Goal: Transaction & Acquisition: Purchase product/service

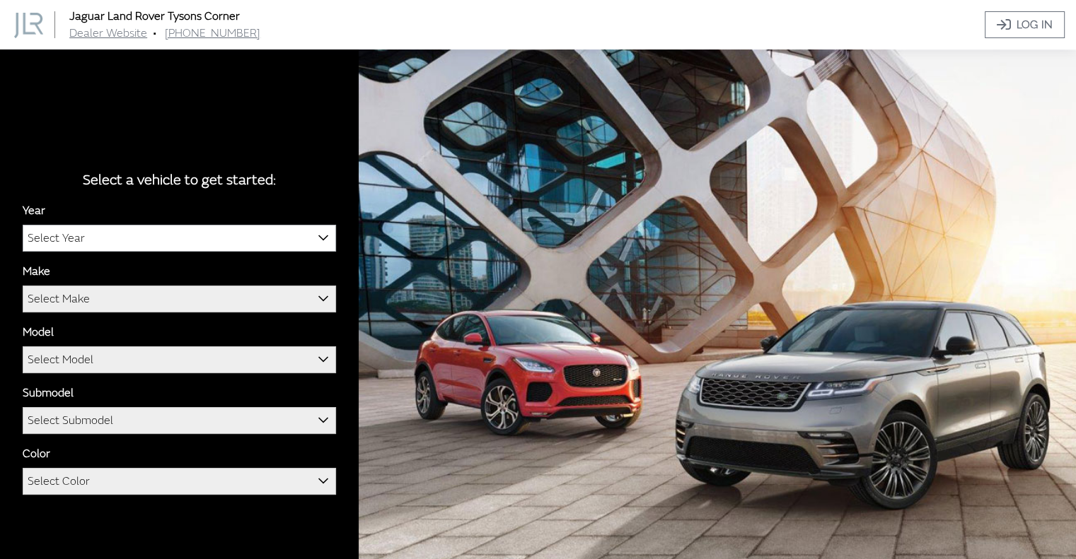
click at [318, 230] on b at bounding box center [318, 230] width 0 height 0
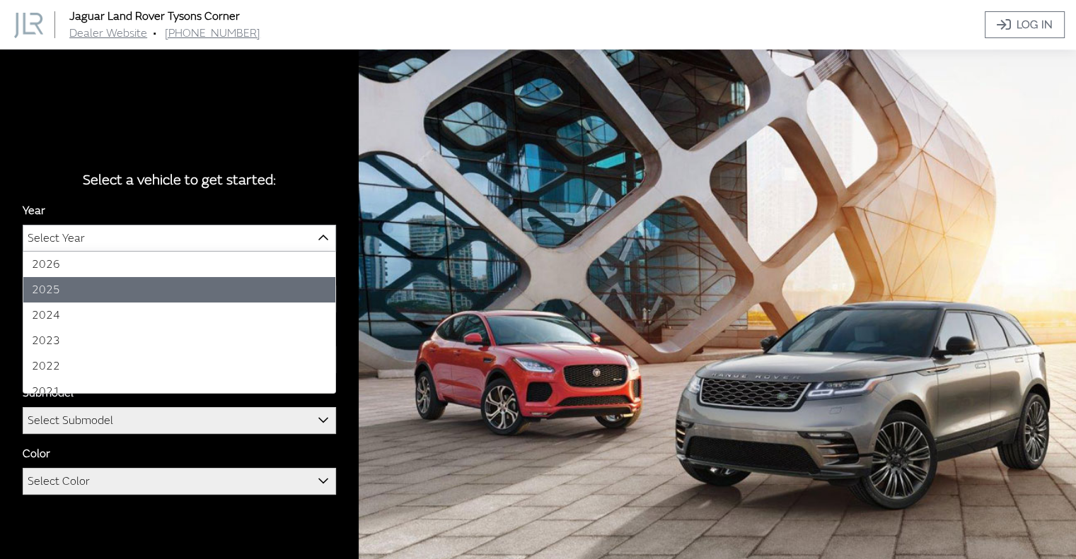
select select "43"
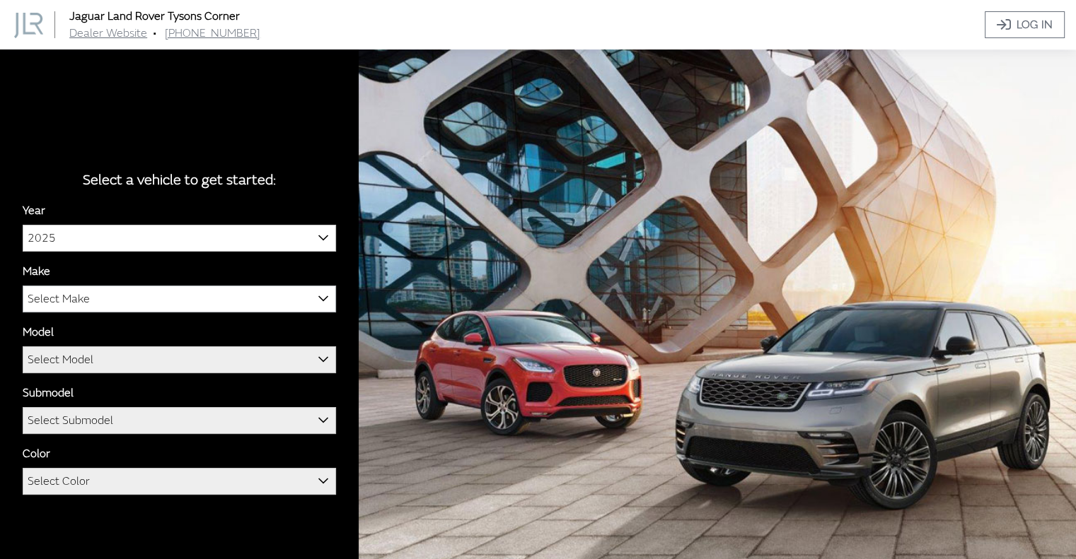
click at [91, 296] on span "Select Make" at bounding box center [179, 298] width 312 height 25
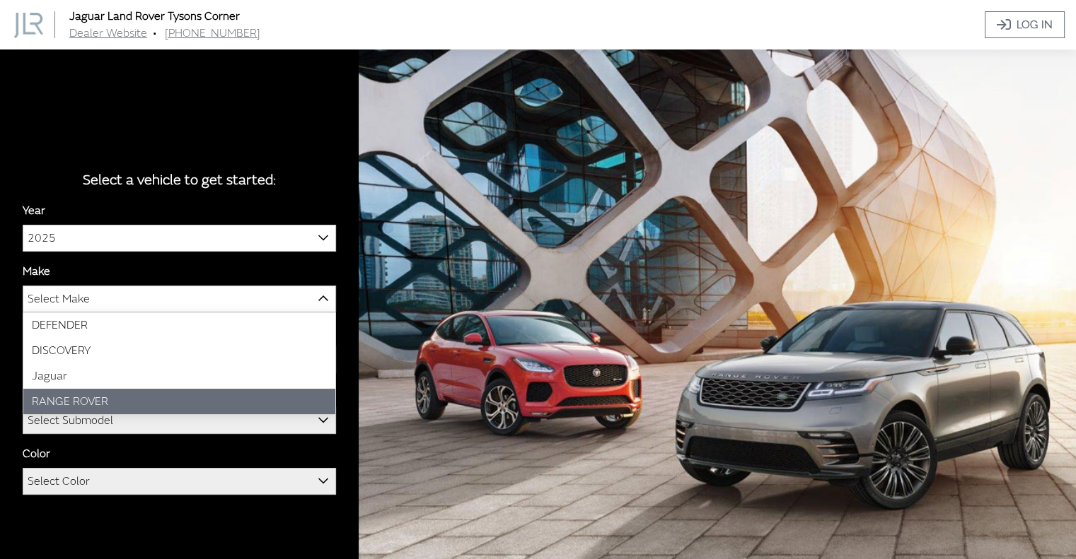
select select "66"
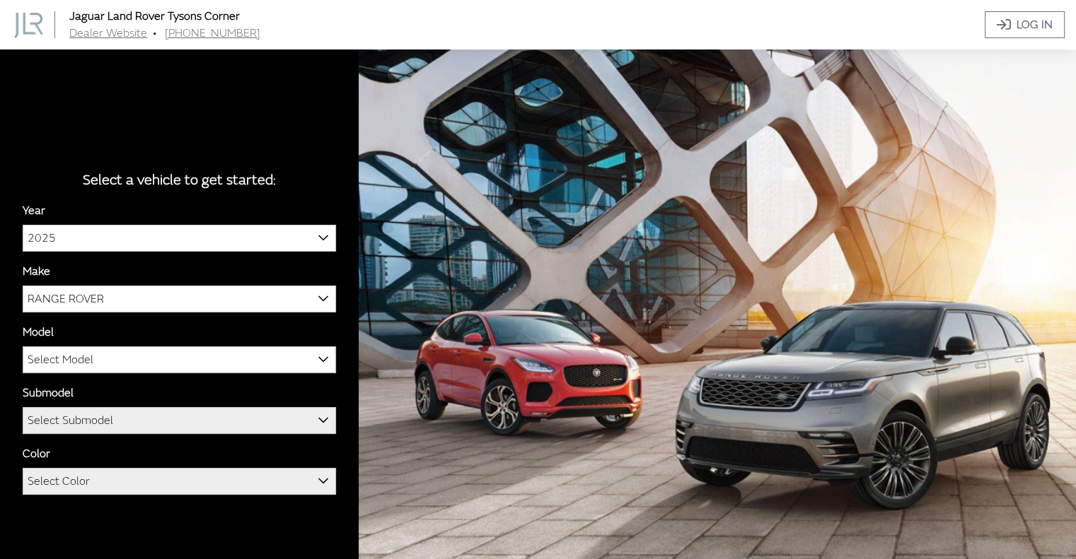
click at [132, 364] on span "Select Model" at bounding box center [179, 359] width 312 height 25
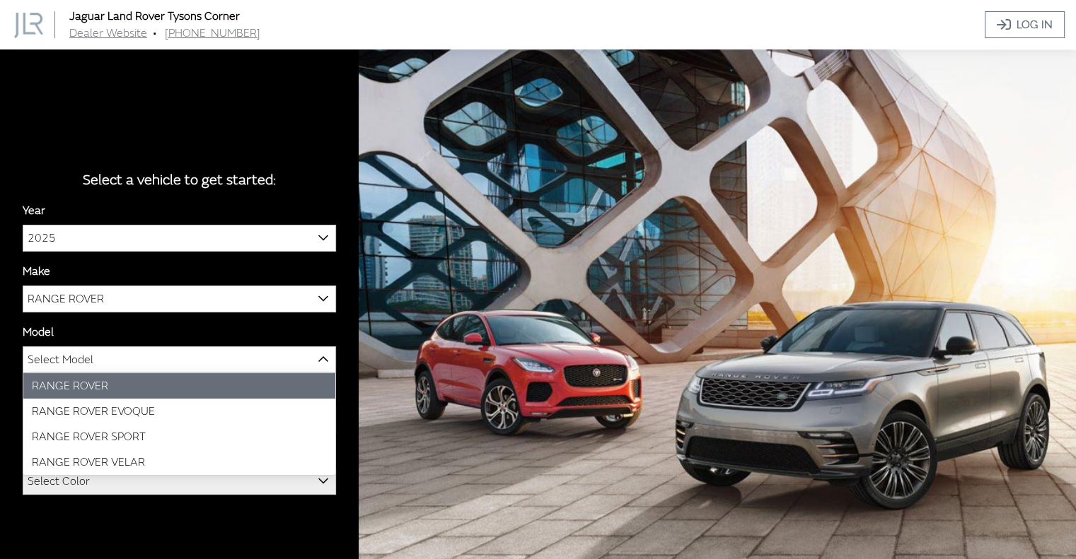
select select "1348"
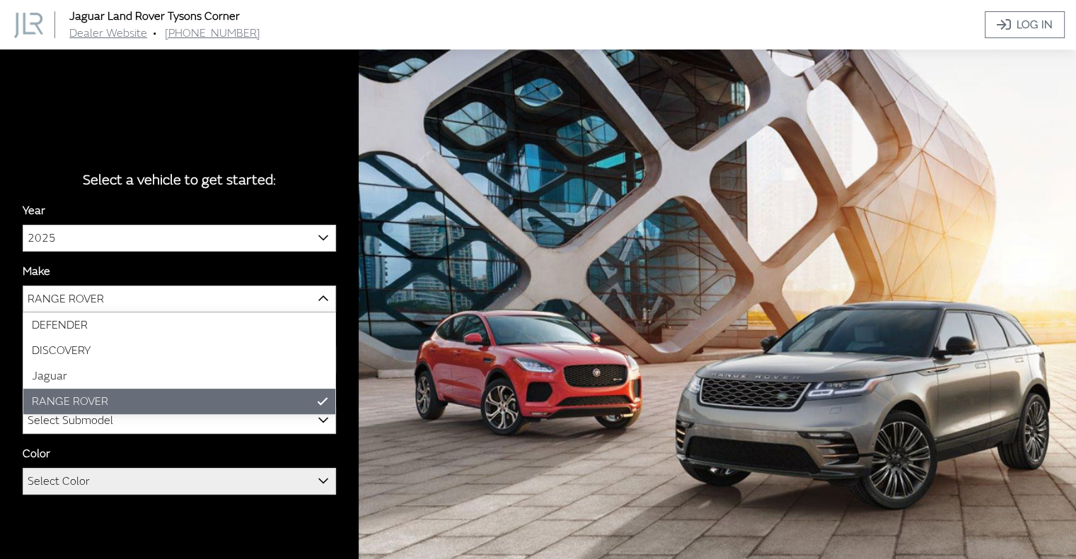
click at [318, 291] on b at bounding box center [318, 291] width 0 height 0
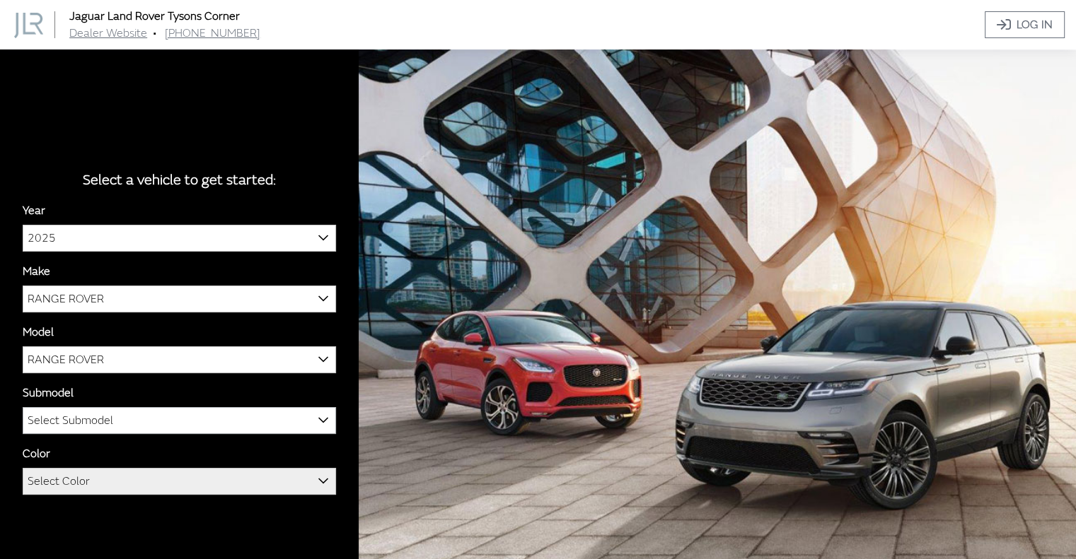
click at [318, 412] on b at bounding box center [318, 412] width 0 height 0
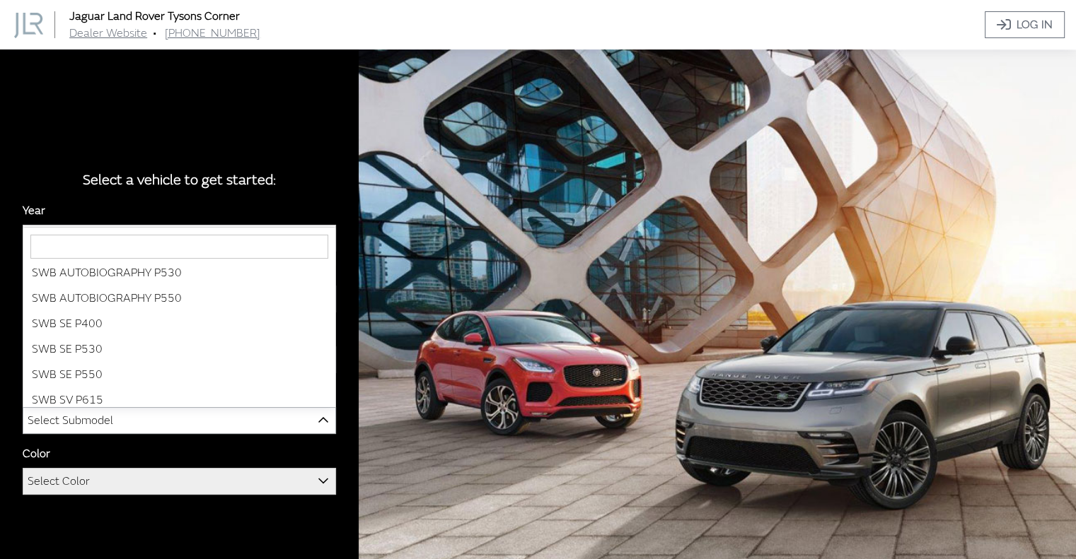
scroll to position [139, 0]
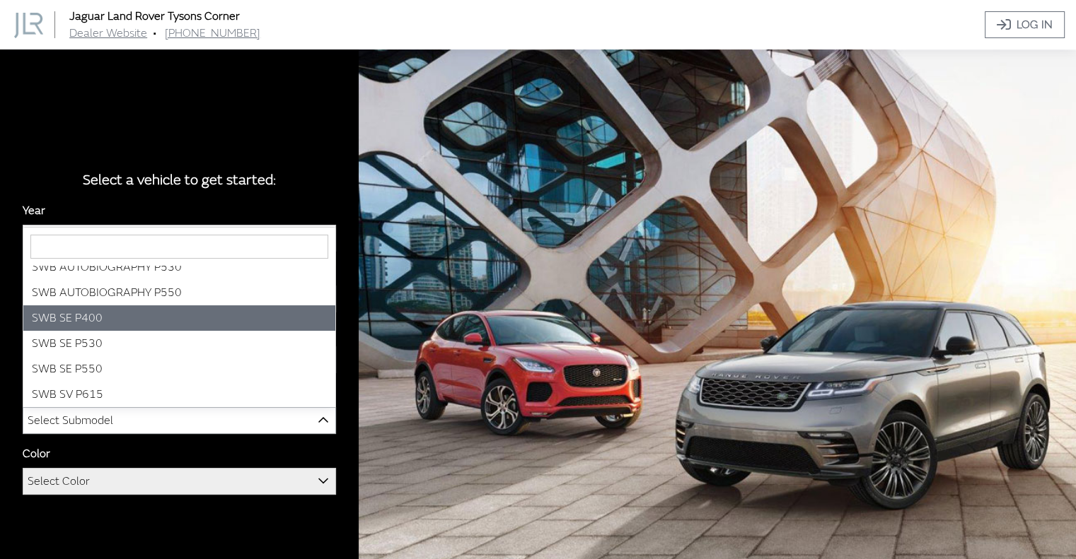
select select "3880"
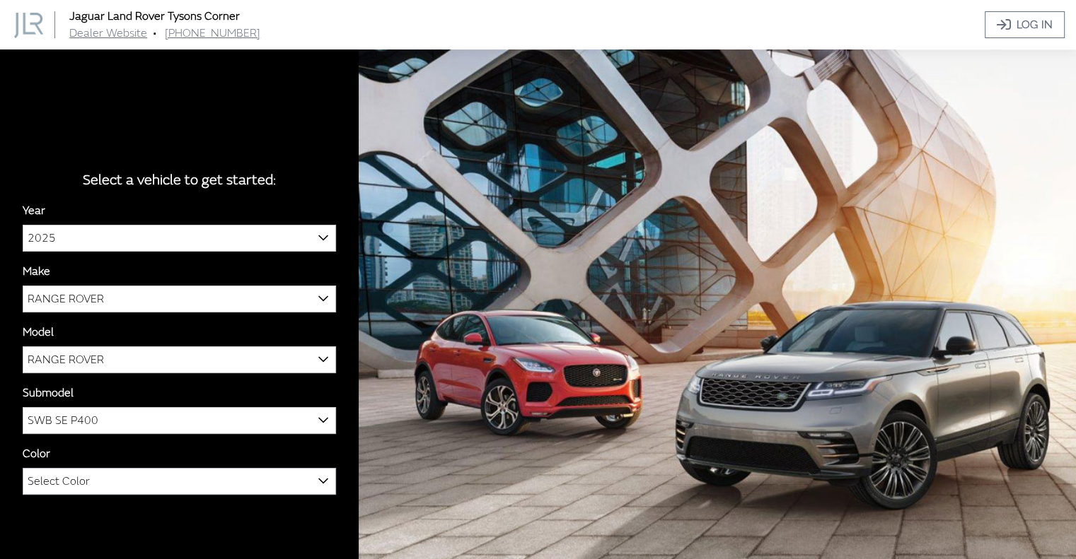
click at [318, 473] on b at bounding box center [318, 473] width 0 height 0
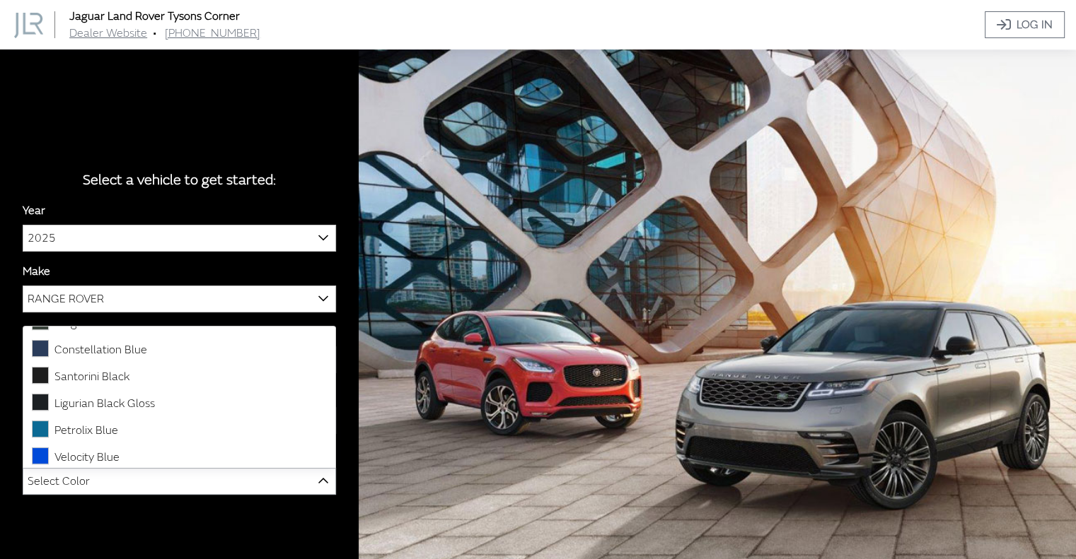
scroll to position [538, 0]
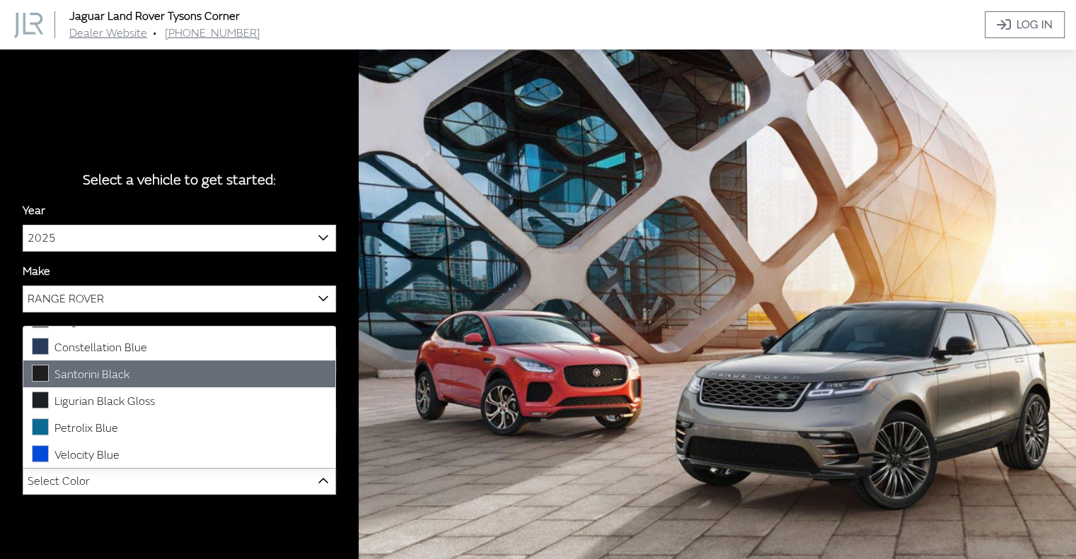
select select "3731"
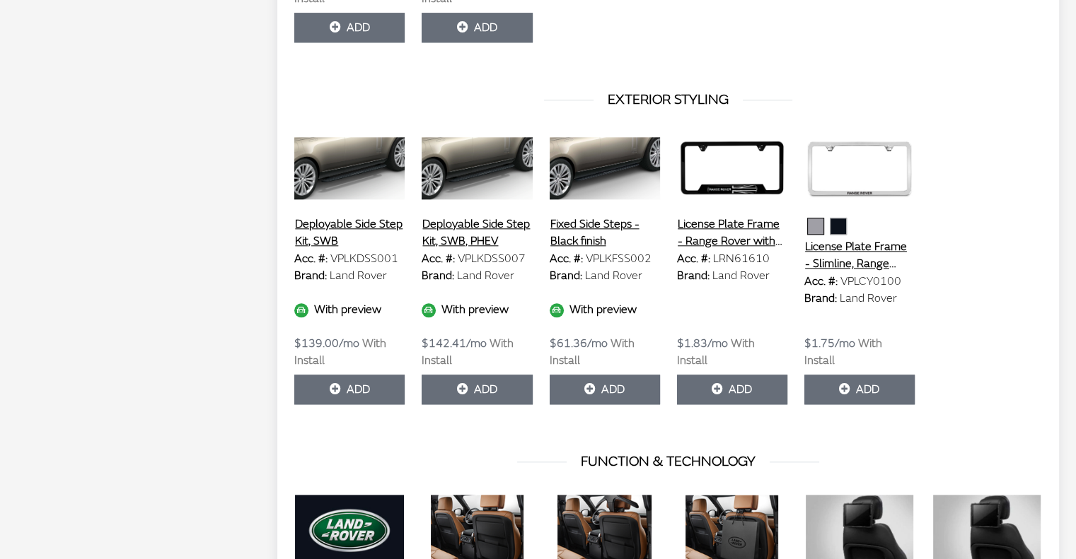
scroll to position [1565, 0]
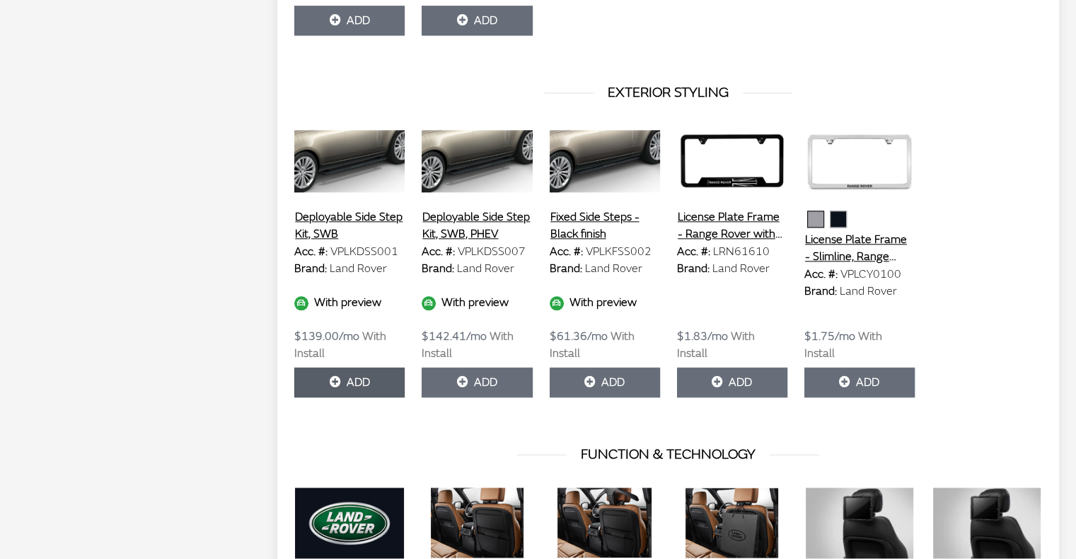
click at [345, 368] on button "Add" at bounding box center [349, 383] width 110 height 30
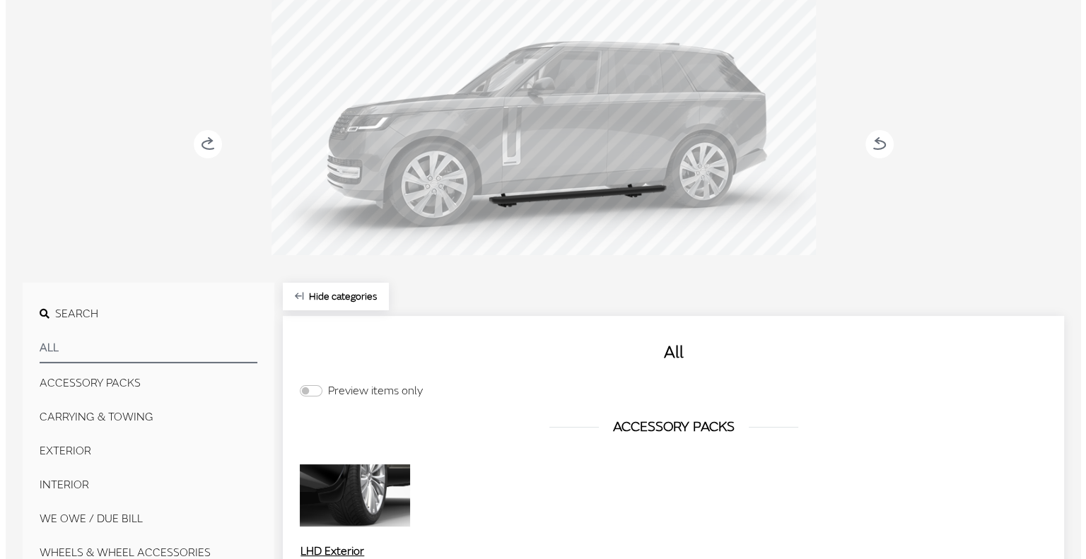
scroll to position [0, 0]
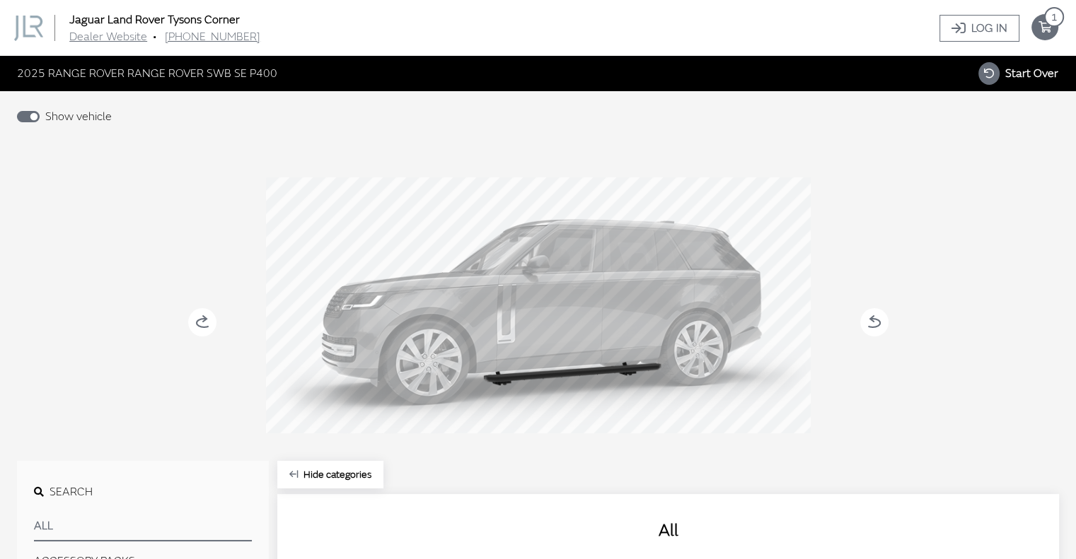
click at [1046, 19] on span "1" at bounding box center [1054, 17] width 20 height 20
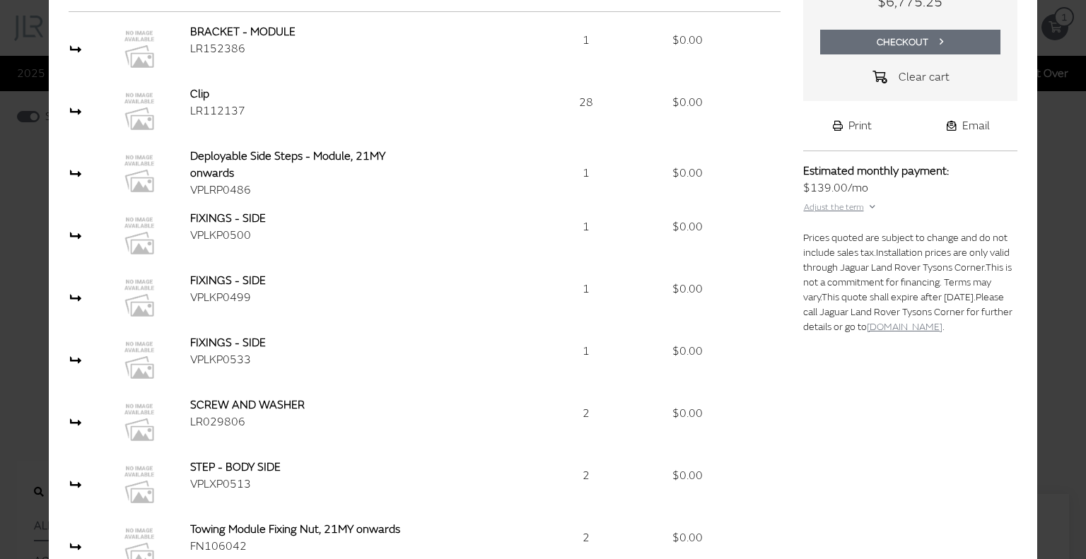
scroll to position [148, 0]
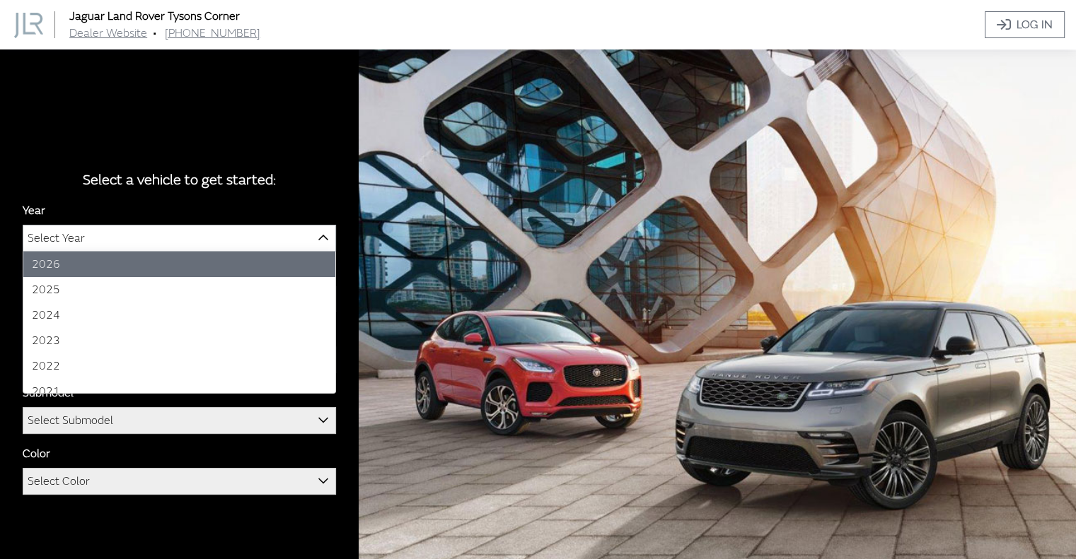
click at [318, 230] on b at bounding box center [318, 230] width 0 height 0
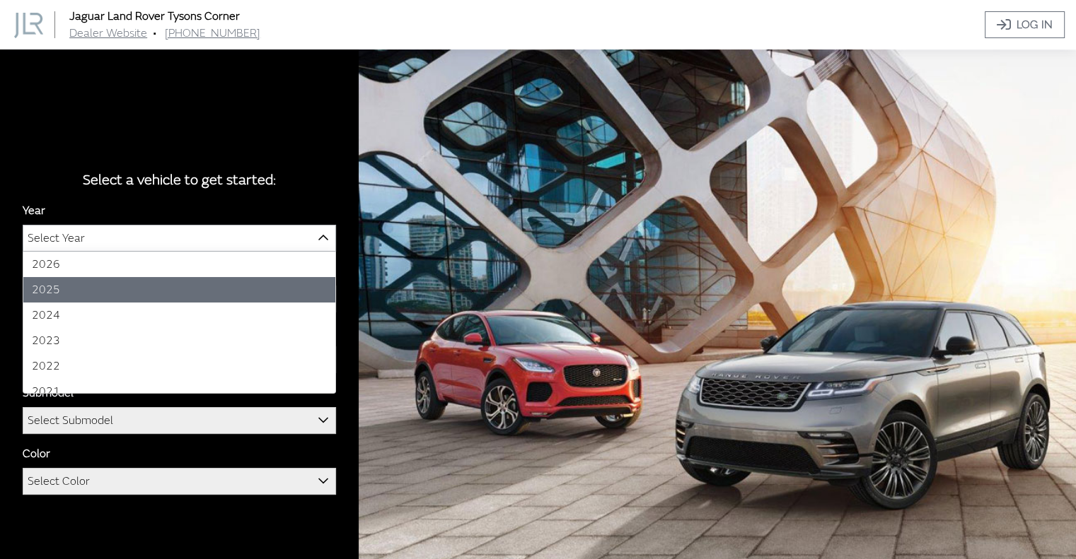
select select "43"
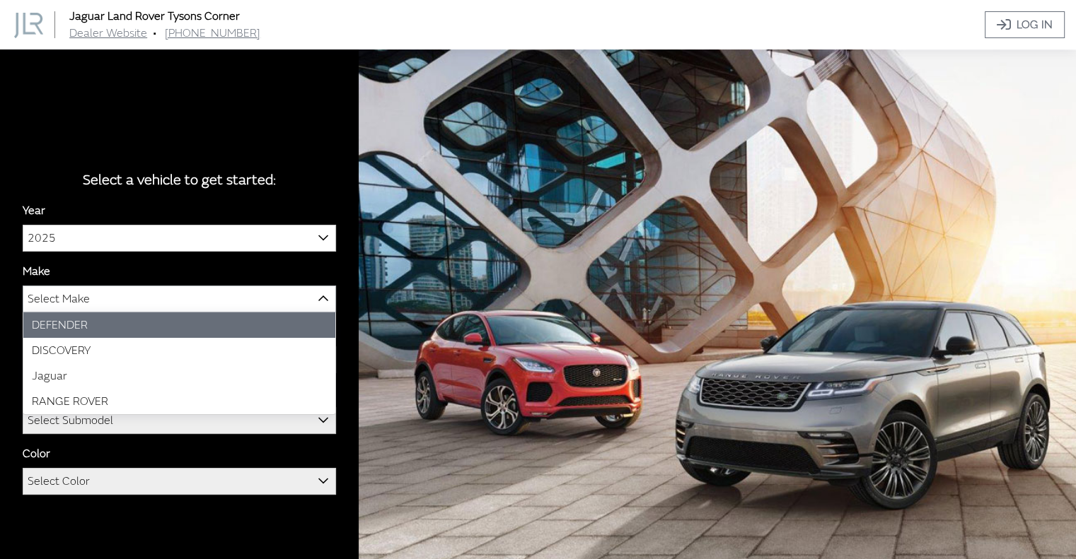
click at [238, 296] on span "Select Make" at bounding box center [179, 298] width 312 height 25
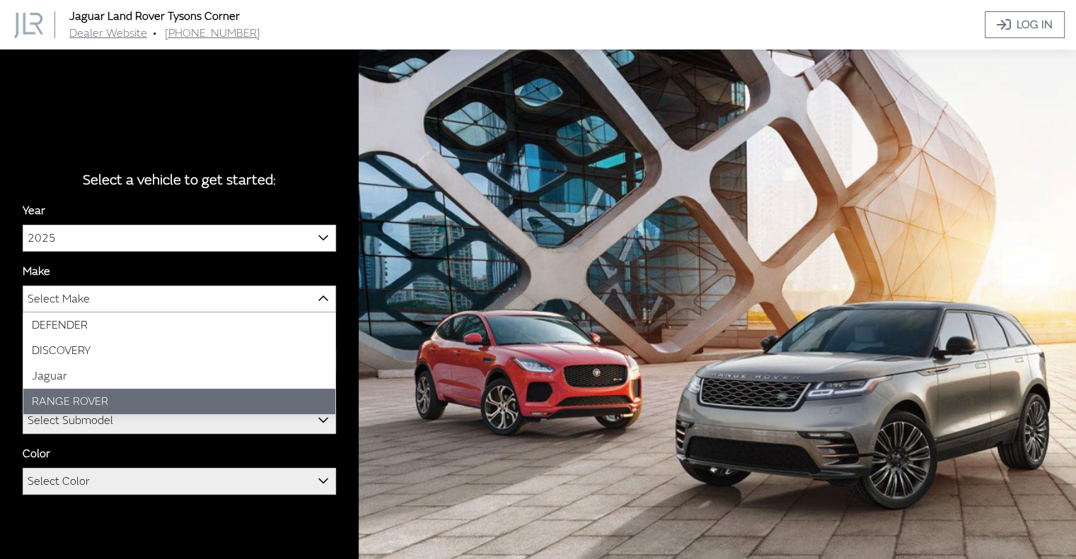
select select "66"
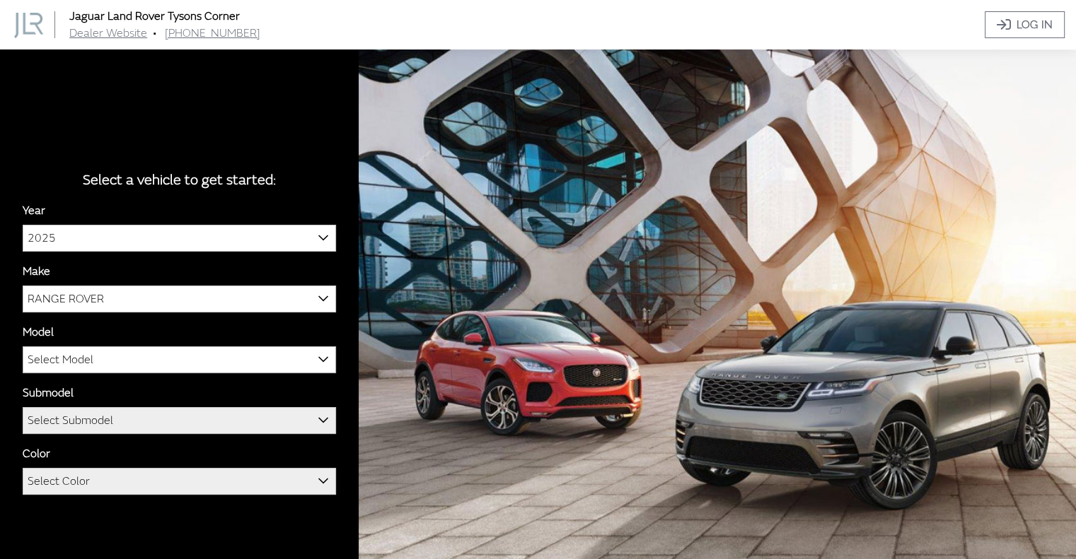
click at [159, 362] on span "Select Model" at bounding box center [179, 359] width 312 height 25
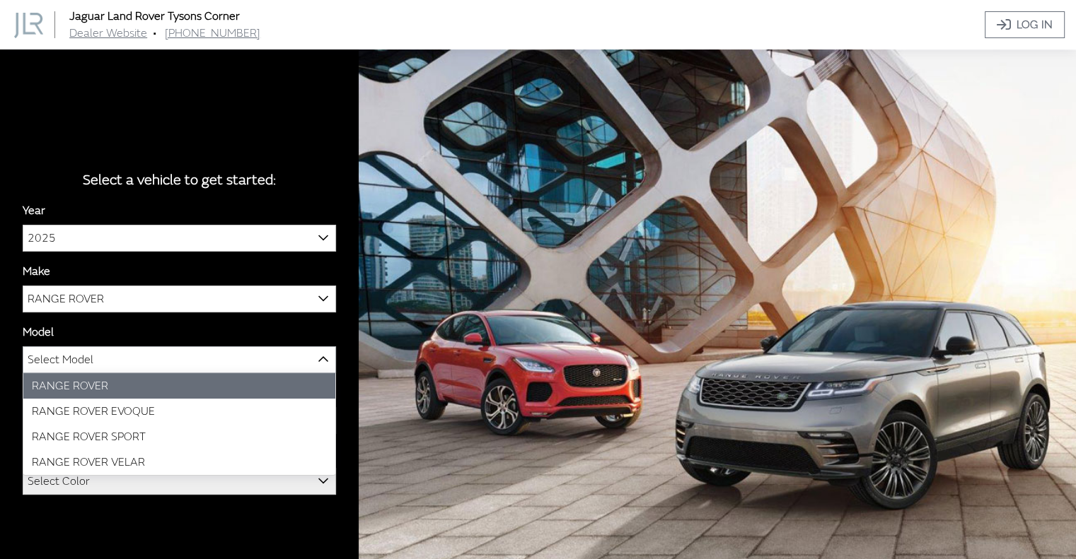
select select "1348"
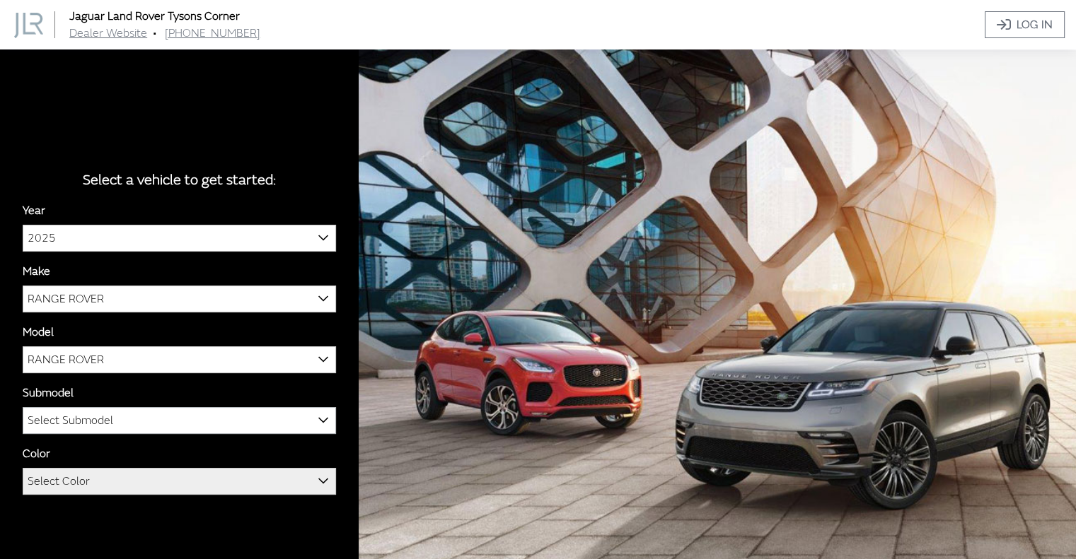
click at [153, 420] on span "Select Submodel" at bounding box center [179, 420] width 312 height 25
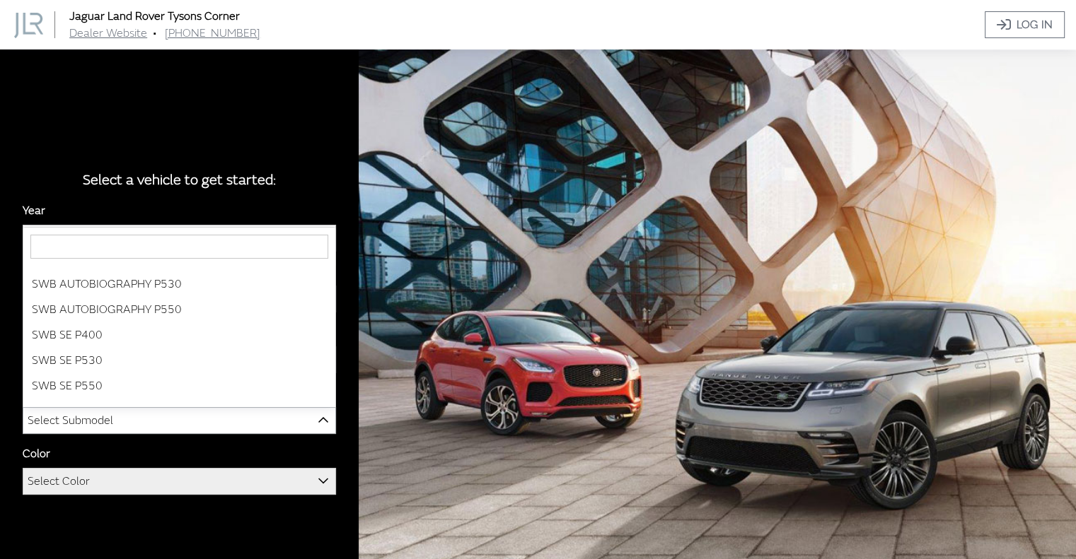
scroll to position [139, 0]
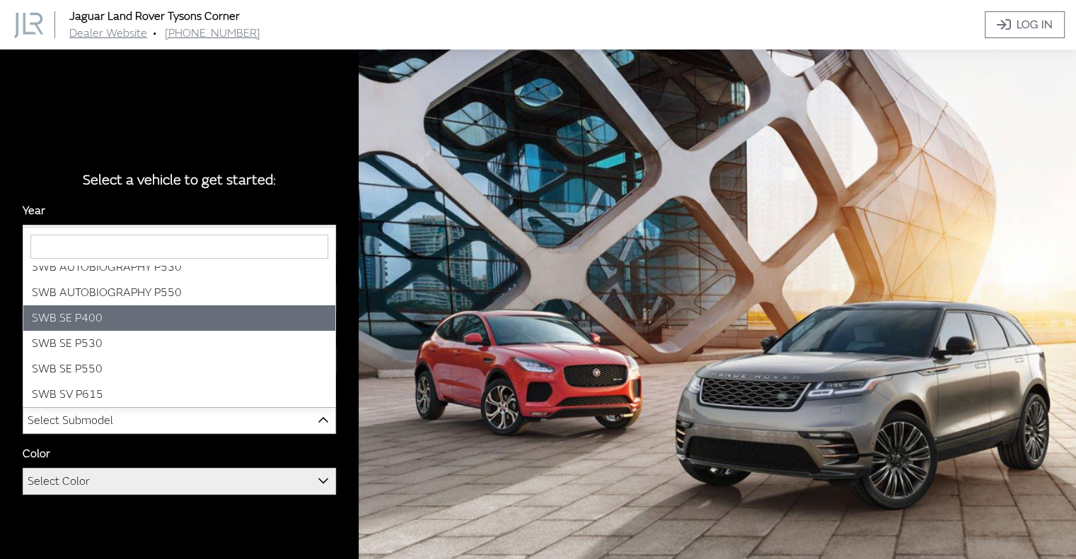
select select "3880"
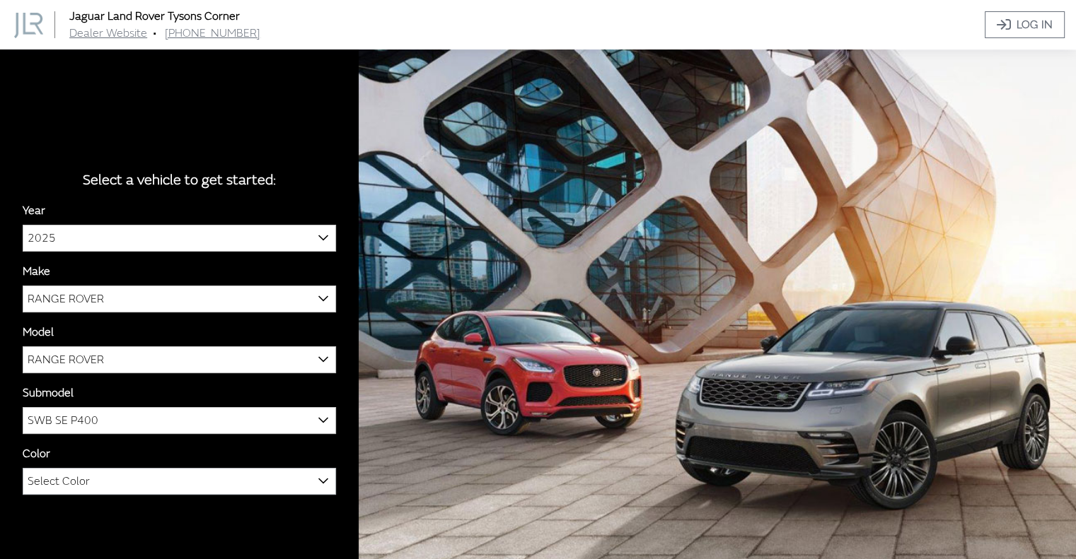
click at [94, 482] on span "Select Color" at bounding box center [179, 481] width 312 height 25
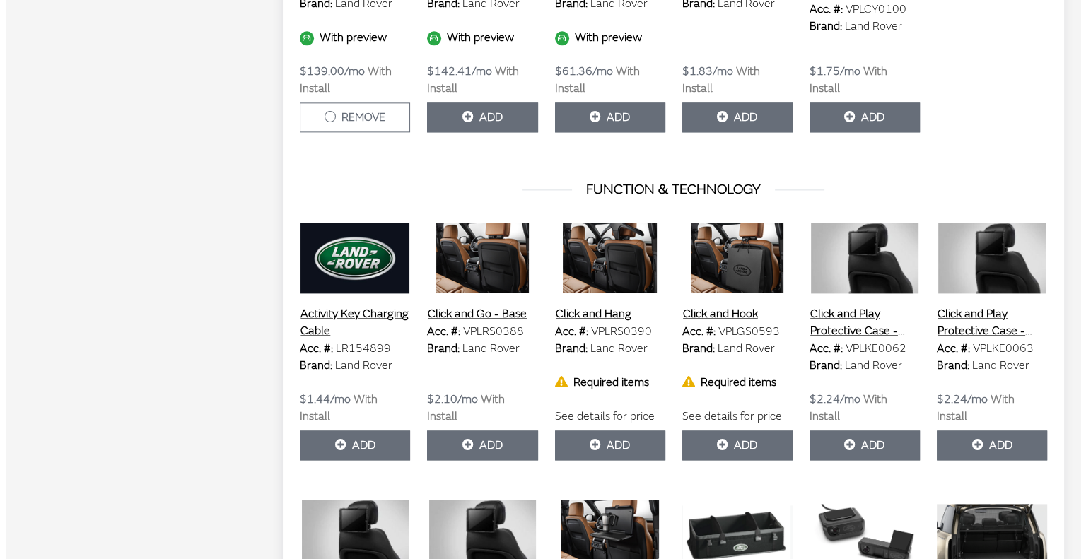
scroll to position [1816, 0]
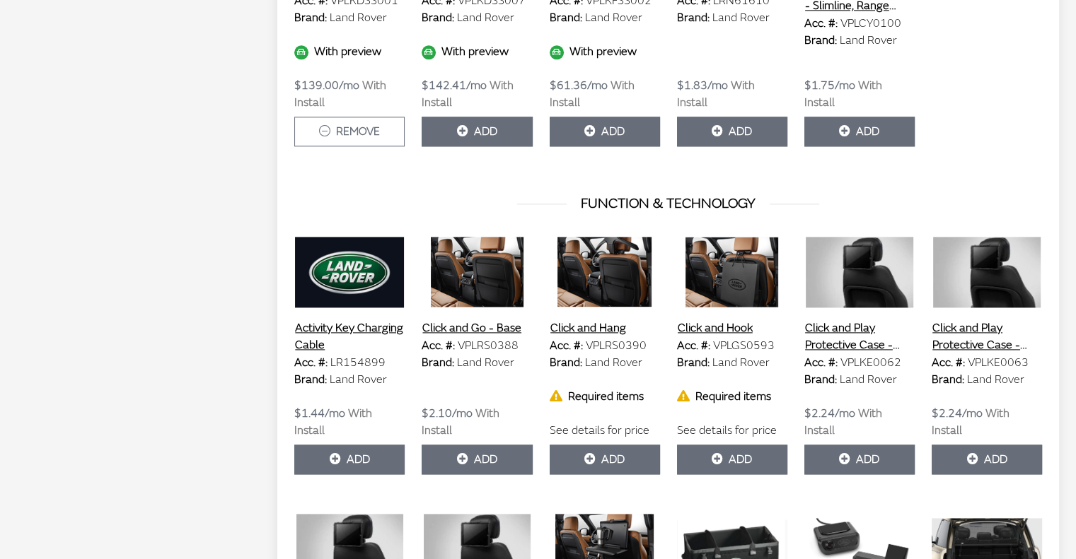
click at [573, 319] on button "Click and Hang" at bounding box center [588, 328] width 77 height 18
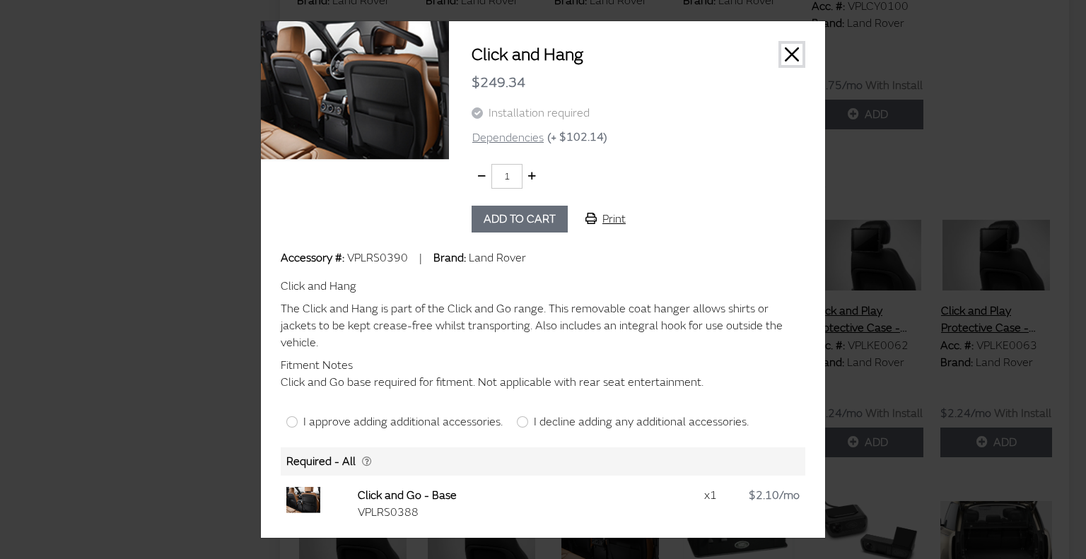
click at [792, 57] on button "Close" at bounding box center [791, 54] width 21 height 21
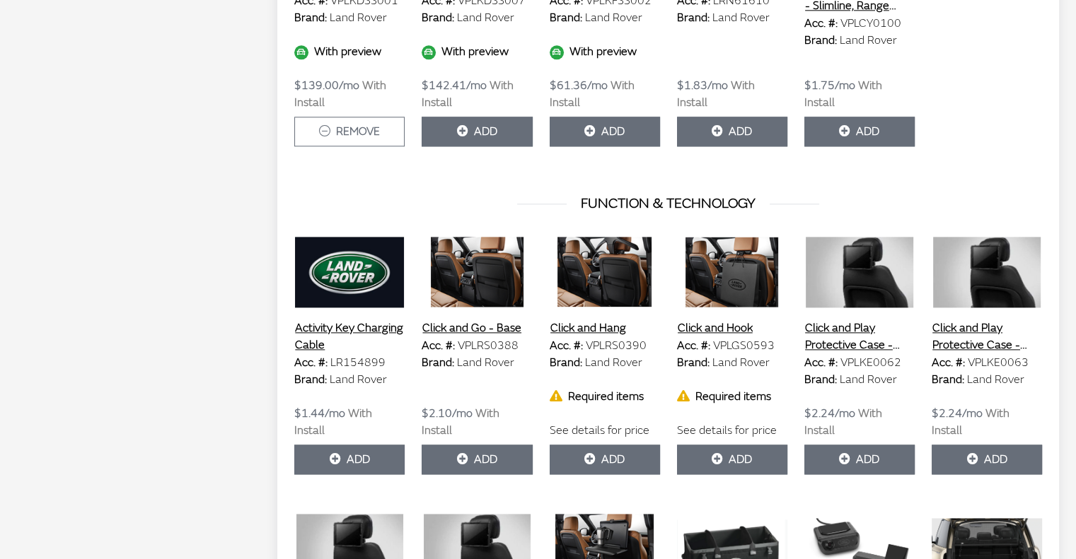
click at [721, 319] on button "Click and Hook" at bounding box center [715, 328] width 76 height 18
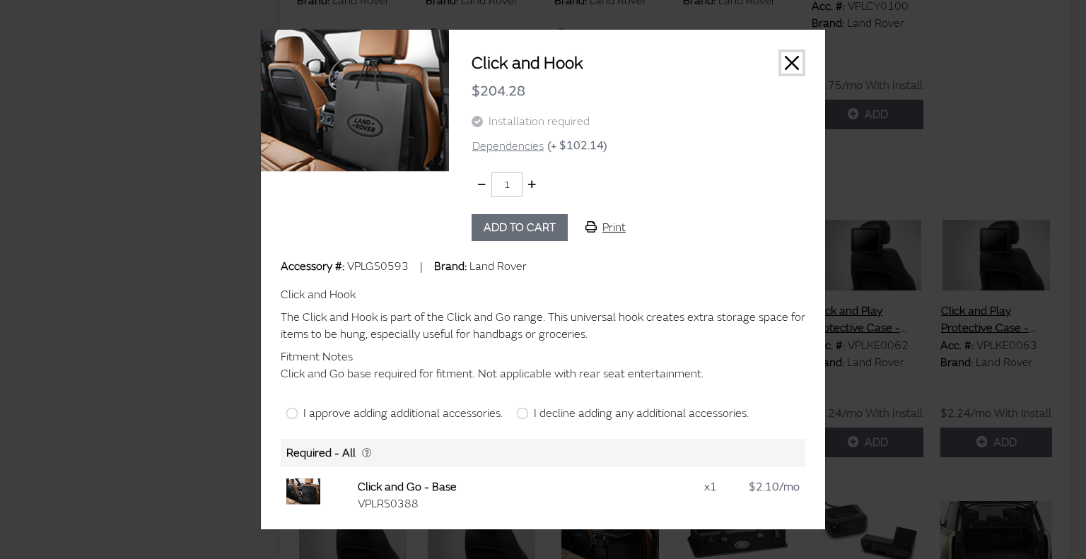
click at [793, 59] on button "Close" at bounding box center [791, 62] width 21 height 21
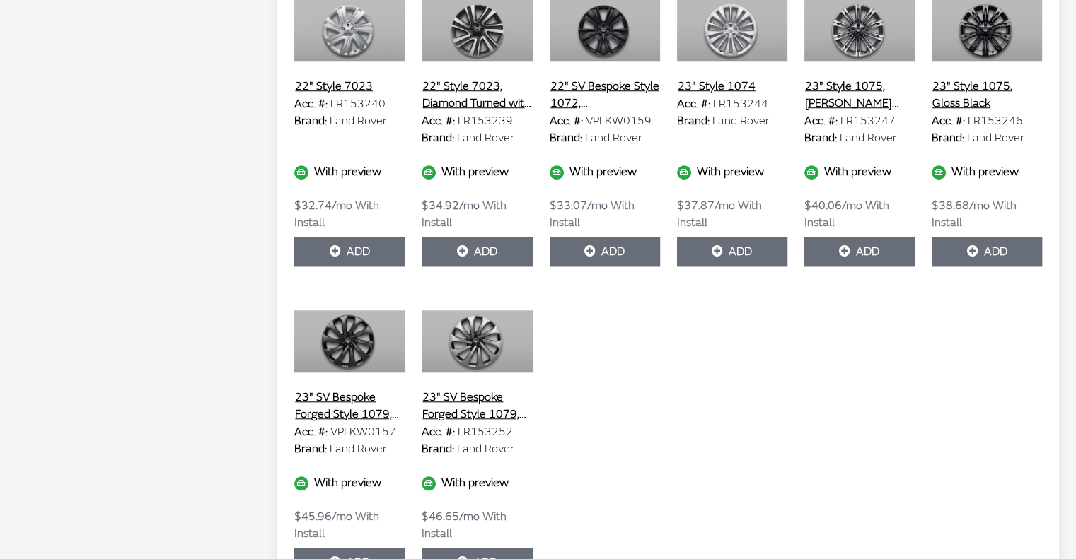
scroll to position [6596, 0]
